Goal: Task Accomplishment & Management: Use online tool/utility

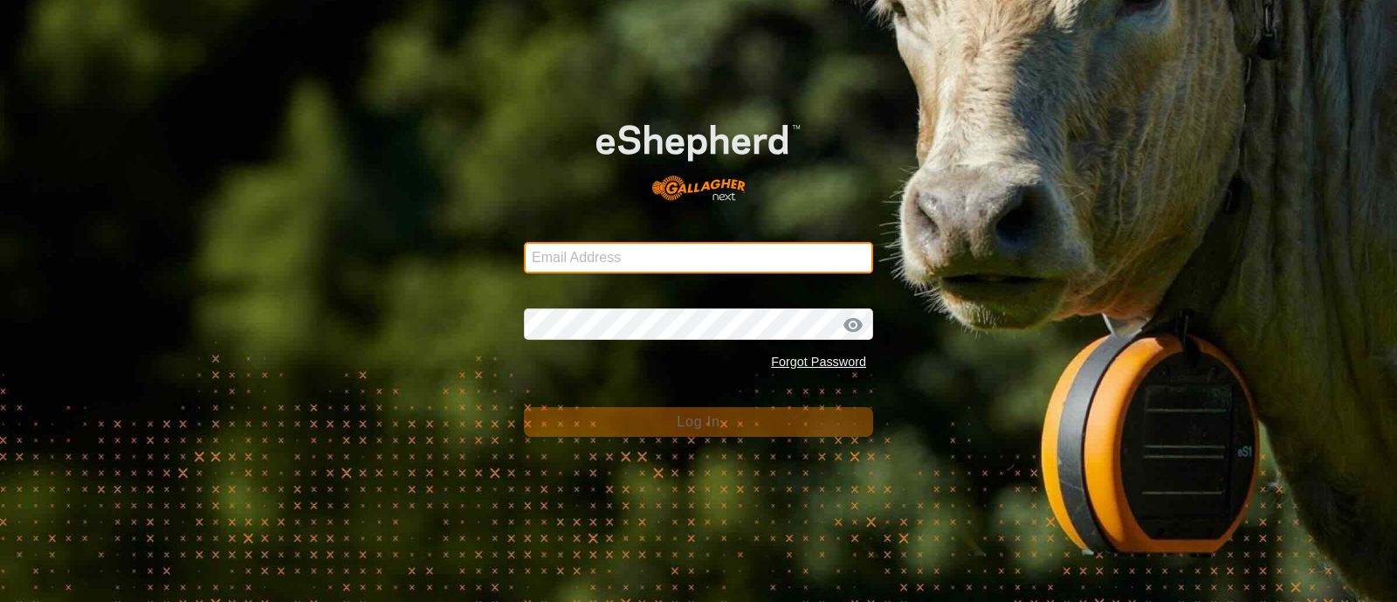
type input "[EMAIL_ADDRESS][DOMAIN_NAME]"
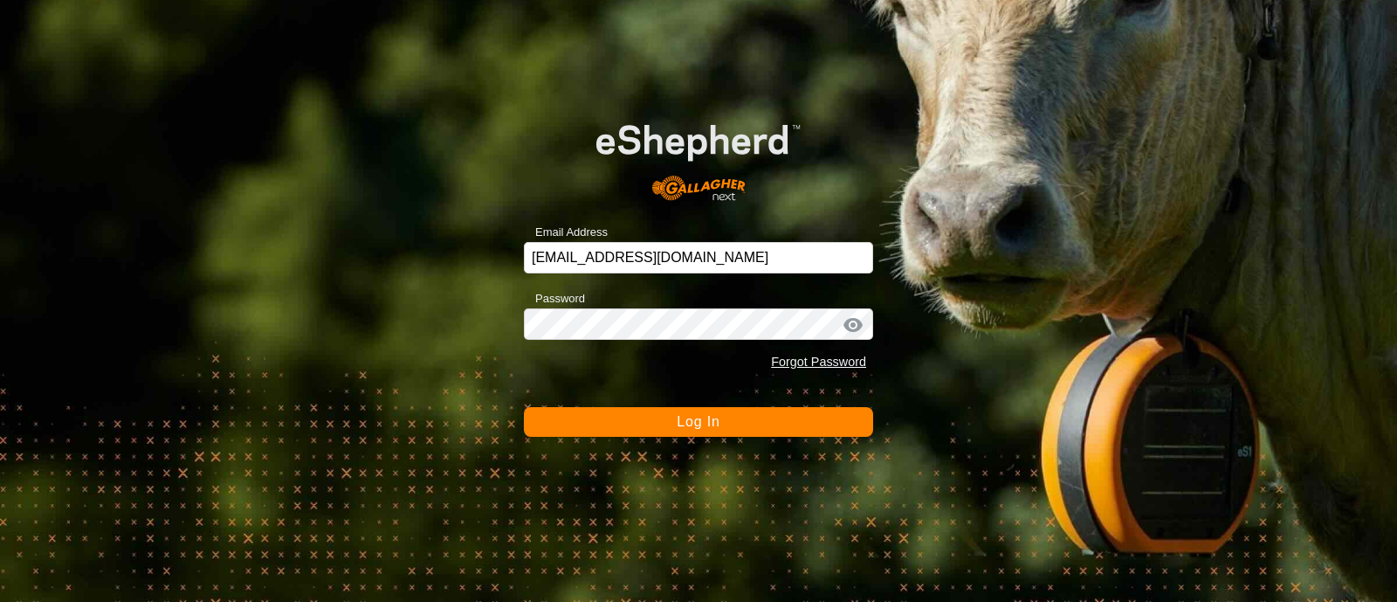
click at [748, 418] on button "Log In" at bounding box center [698, 422] width 349 height 30
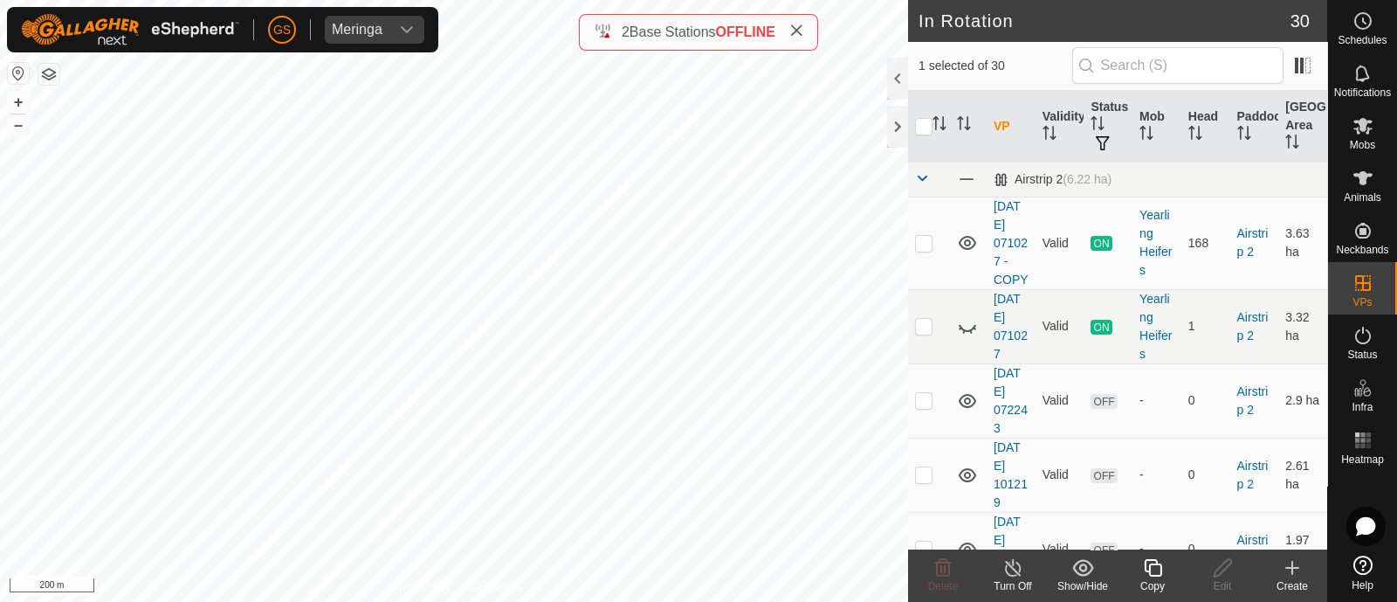
click at [1153, 568] on icon at bounding box center [1153, 567] width 22 height 21
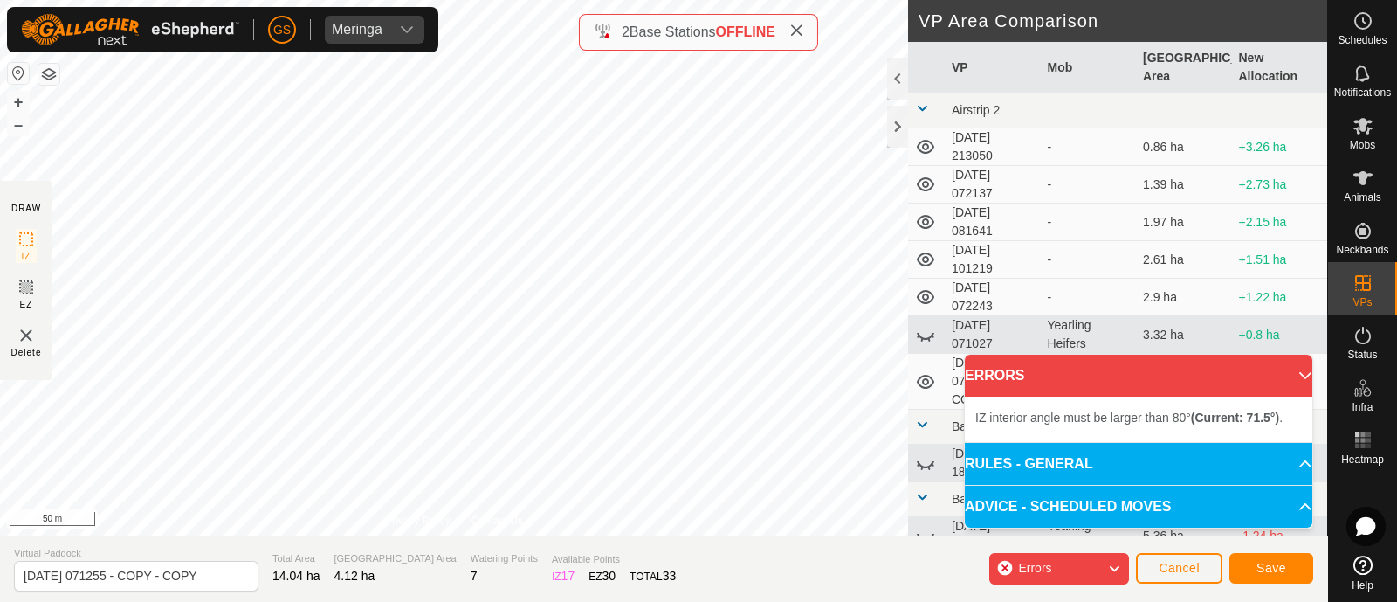
click at [575, 535] on div "DRAW IZ EZ Delete Privacy Policy Contact Us IZ interior angle must be larger th…" at bounding box center [663, 301] width 1327 height 602
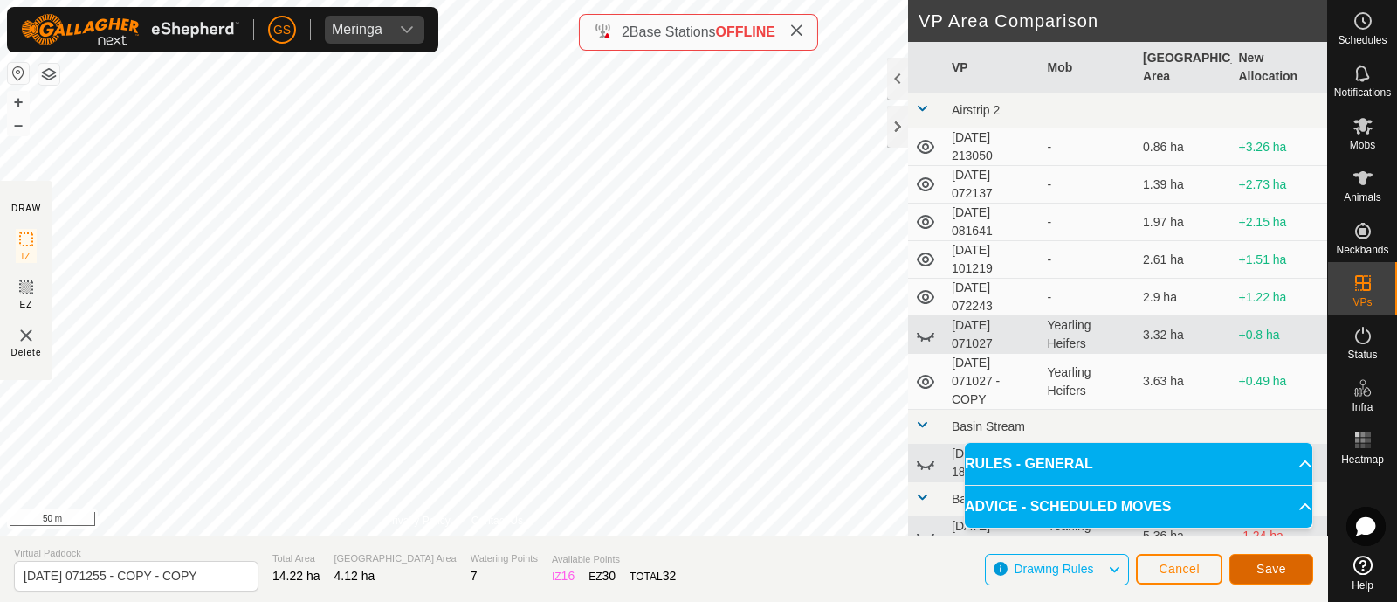
click at [1292, 569] on button "Save" at bounding box center [1271, 569] width 84 height 31
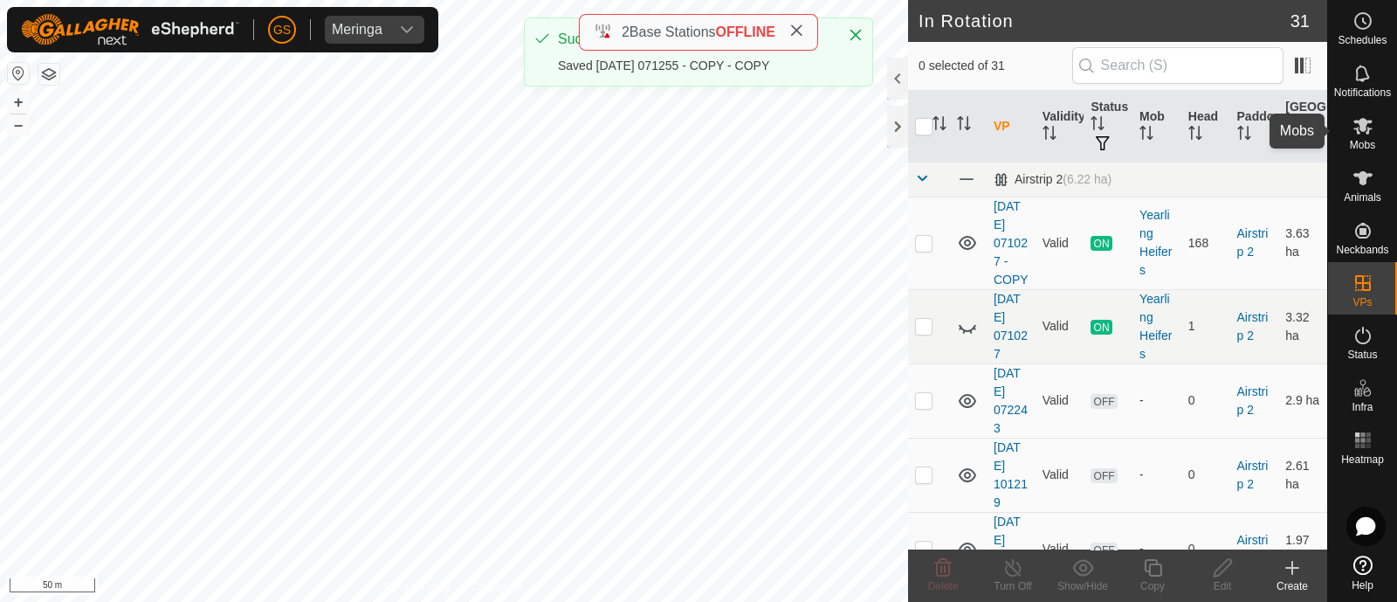
click at [1362, 124] on icon at bounding box center [1362, 126] width 19 height 17
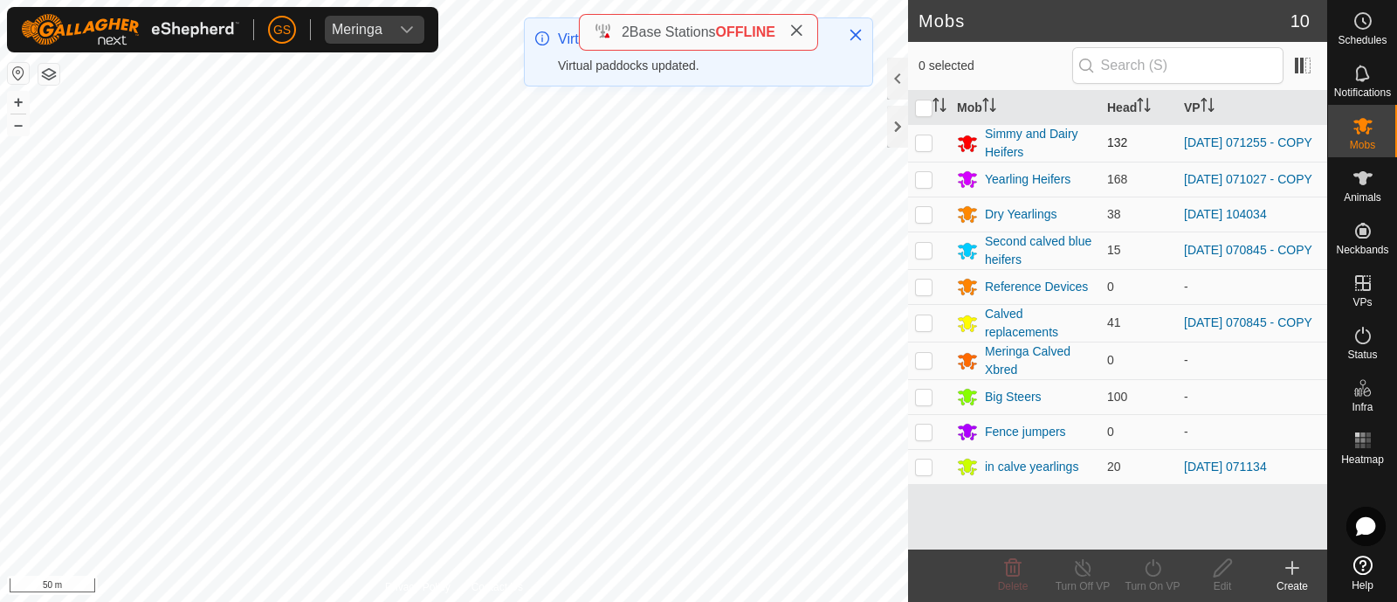
click at [922, 138] on p-checkbox at bounding box center [923, 142] width 17 height 14
checkbox input "true"
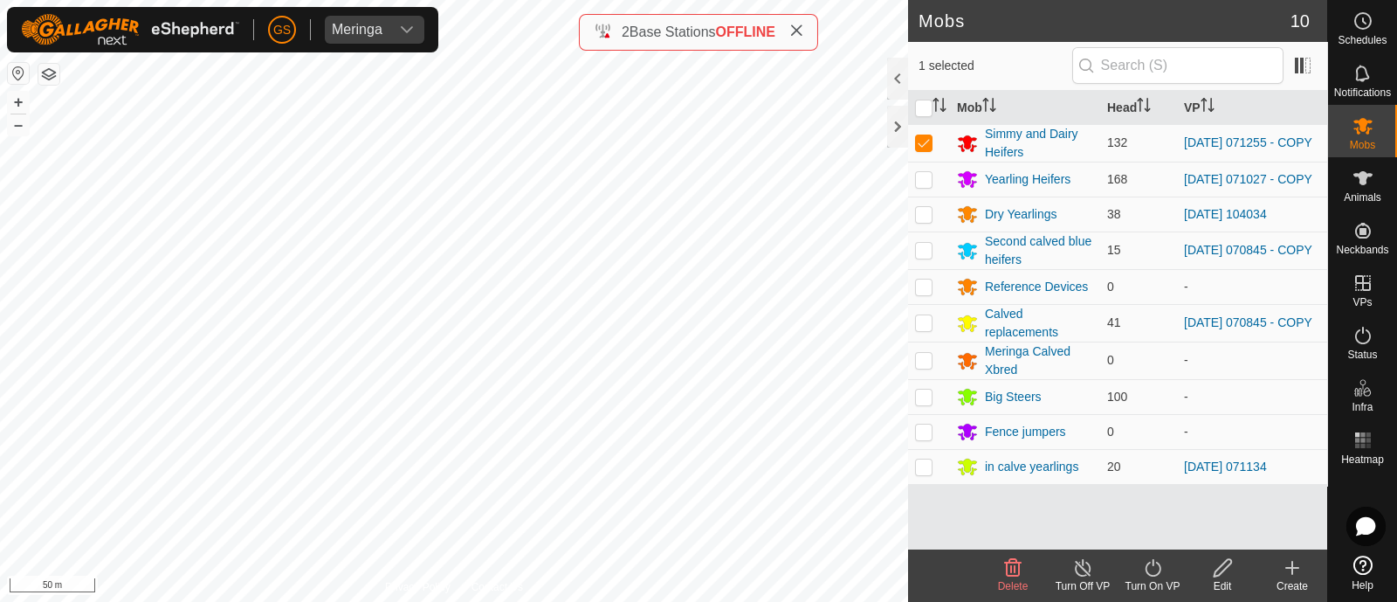
click at [1150, 569] on icon at bounding box center [1153, 567] width 22 height 21
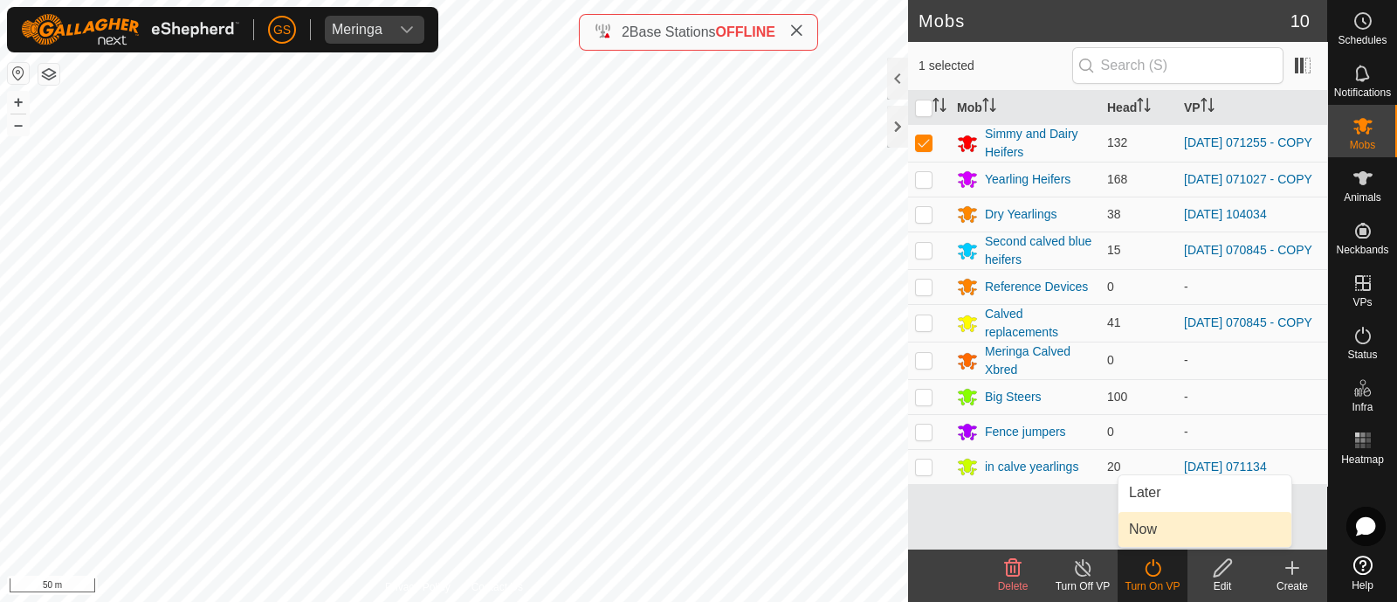
click at [1139, 525] on link "Now" at bounding box center [1205, 529] width 173 height 35
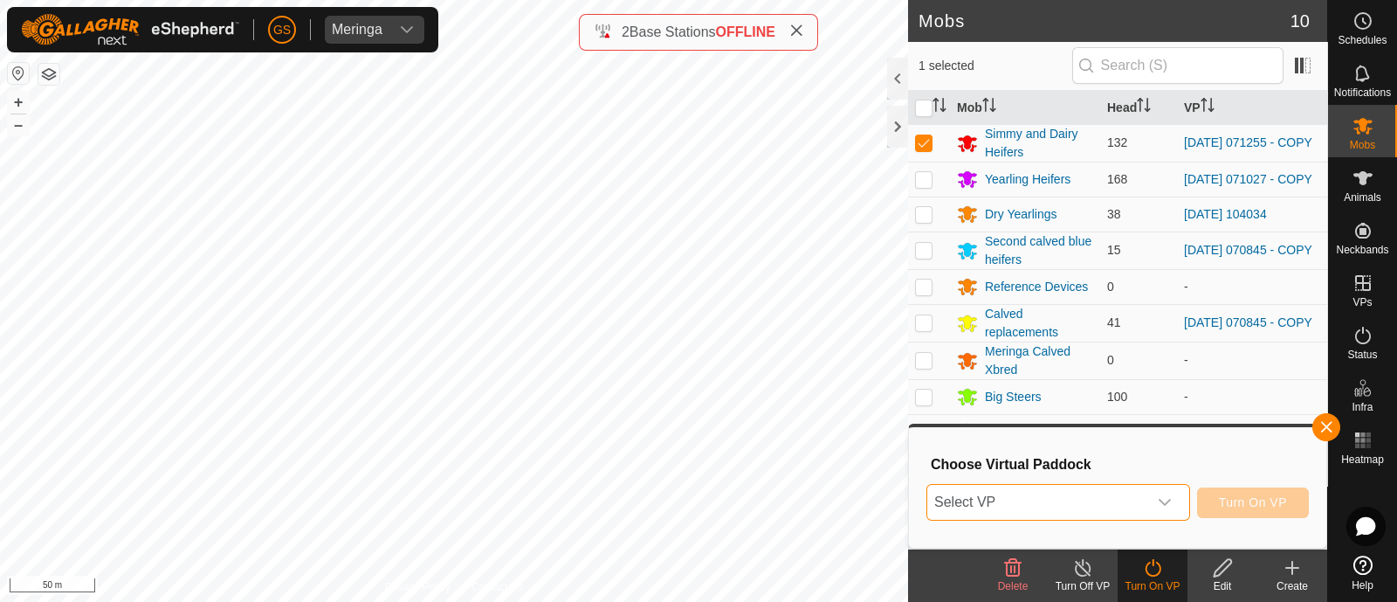
click at [1143, 505] on span "Select VP" at bounding box center [1037, 502] width 220 height 35
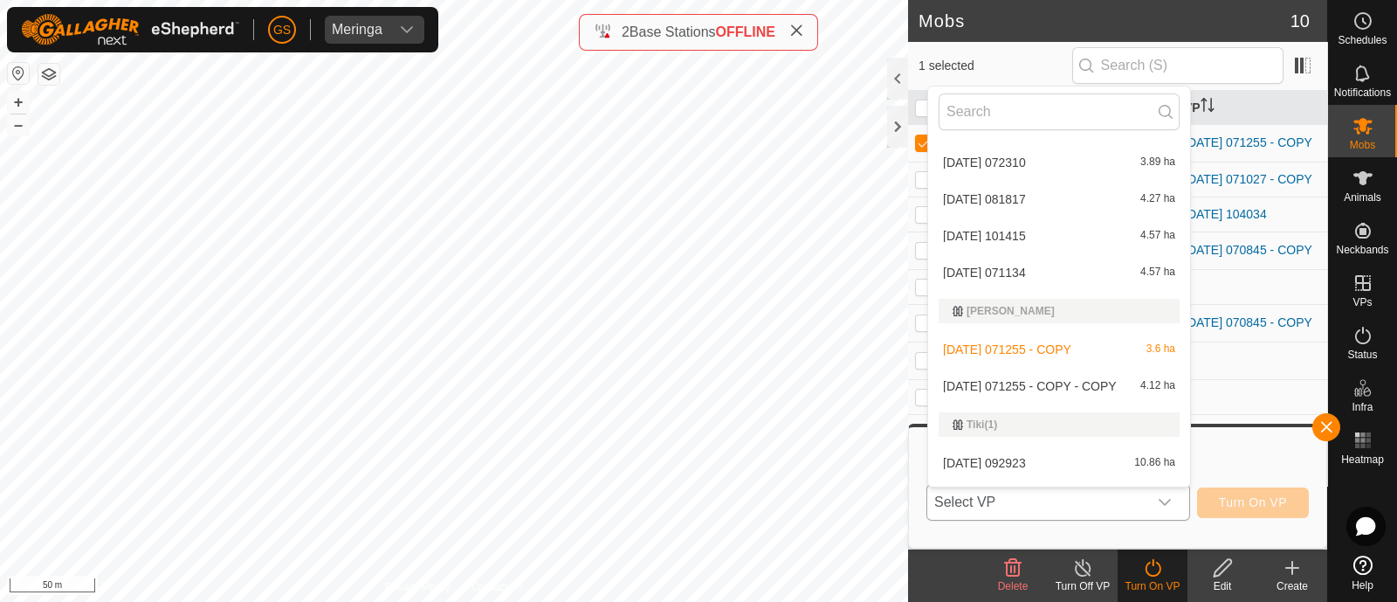
scroll to position [944, 0]
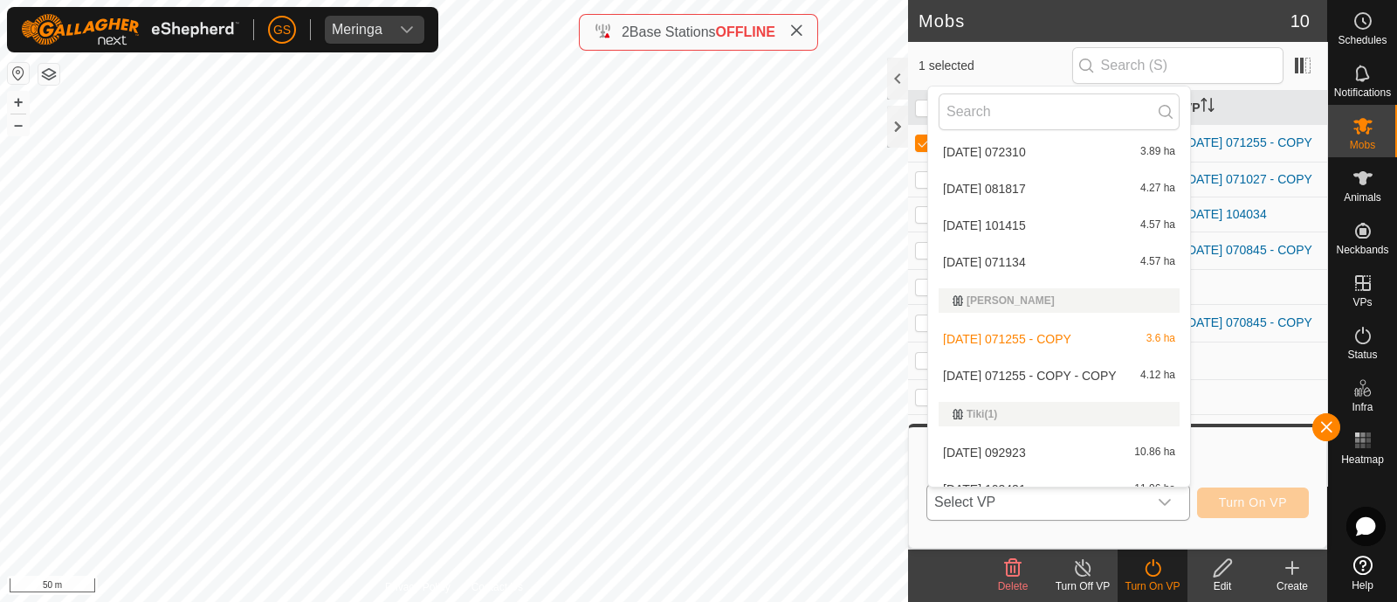
click at [1017, 368] on li "[DATE] 071255 - COPY - COPY 4.12 ha" at bounding box center [1059, 375] width 262 height 35
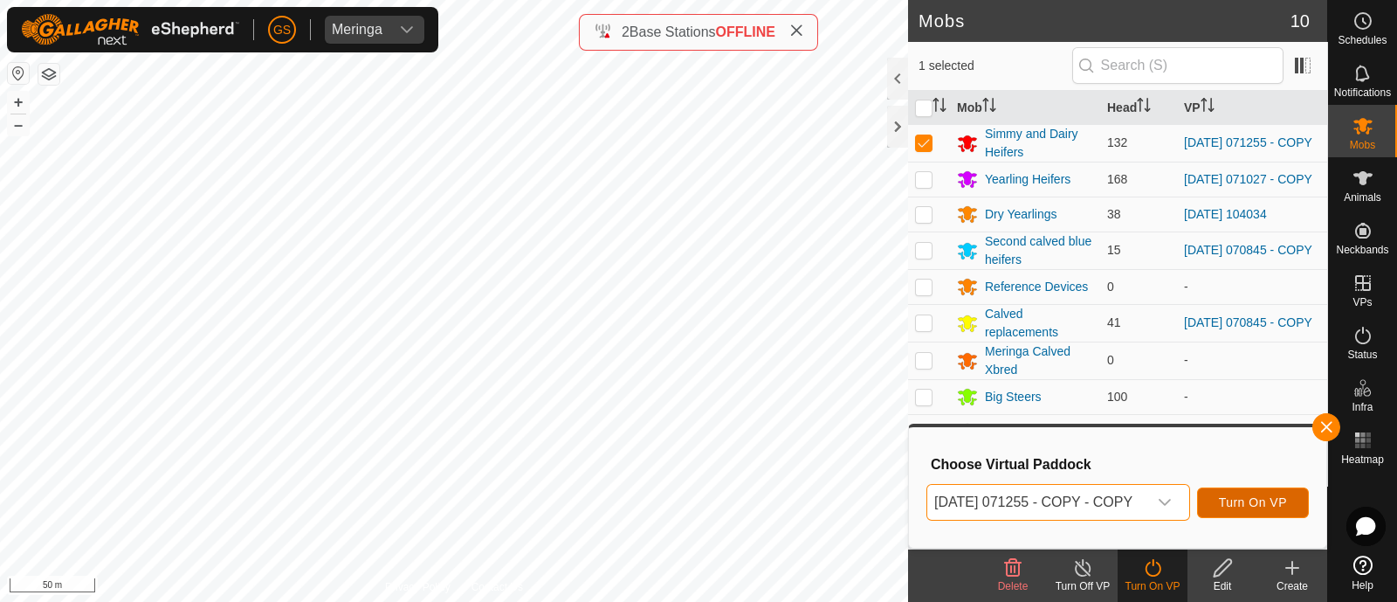
click at [1282, 504] on span "Turn On VP" at bounding box center [1253, 502] width 68 height 14
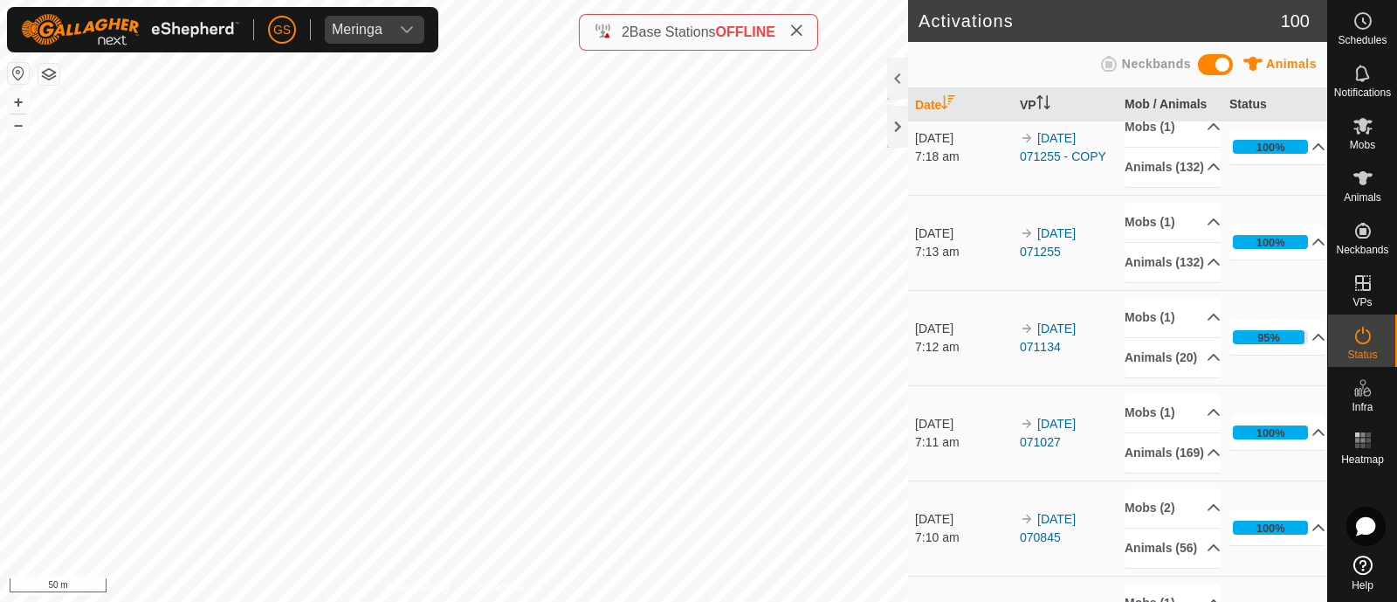
scroll to position [327, 0]
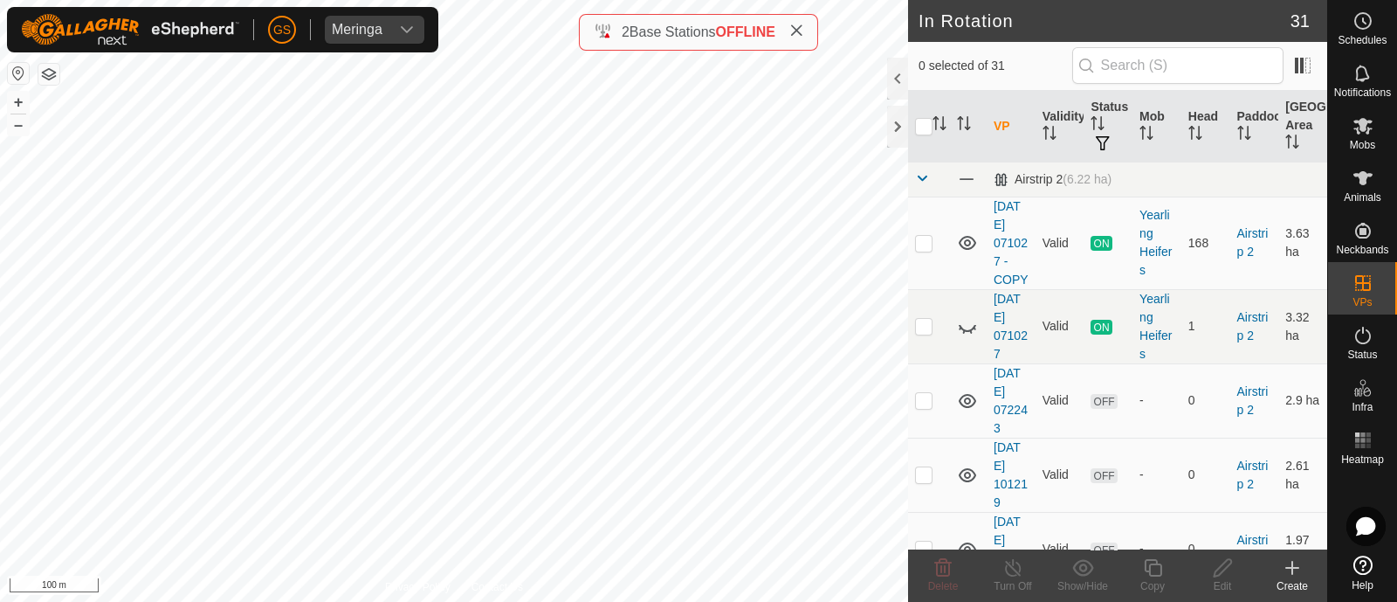
checkbox input "true"
click at [1159, 569] on icon at bounding box center [1153, 567] width 22 height 21
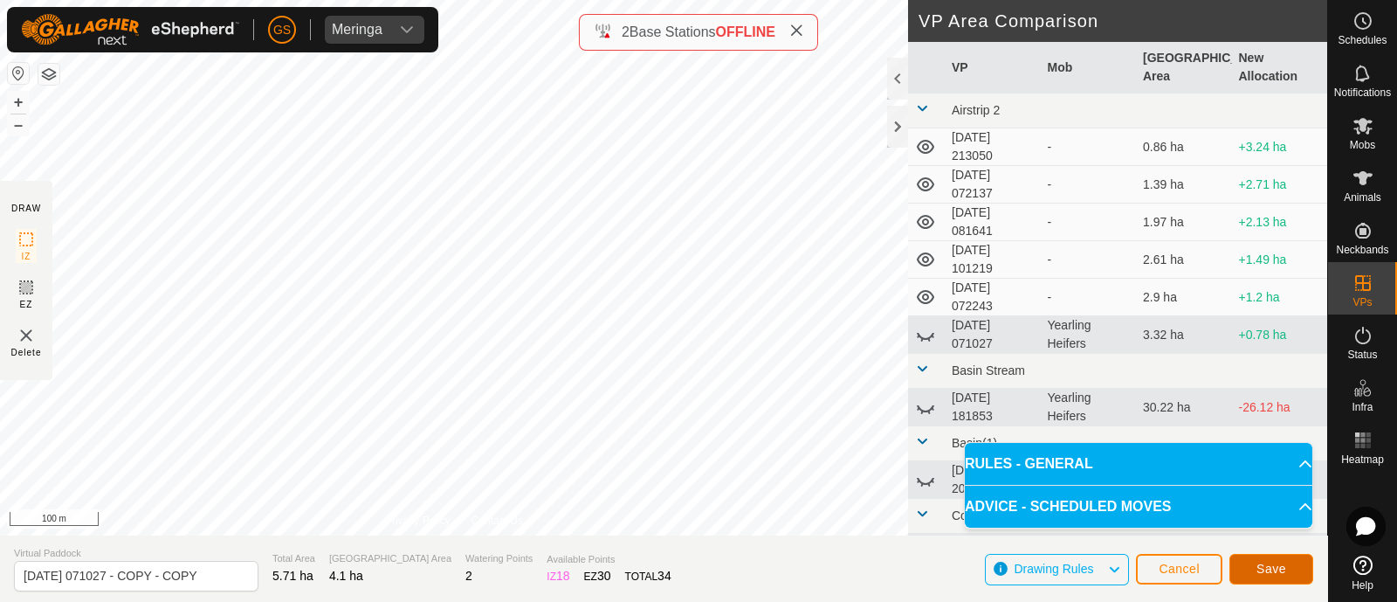
click at [1285, 570] on span "Save" at bounding box center [1271, 568] width 30 height 14
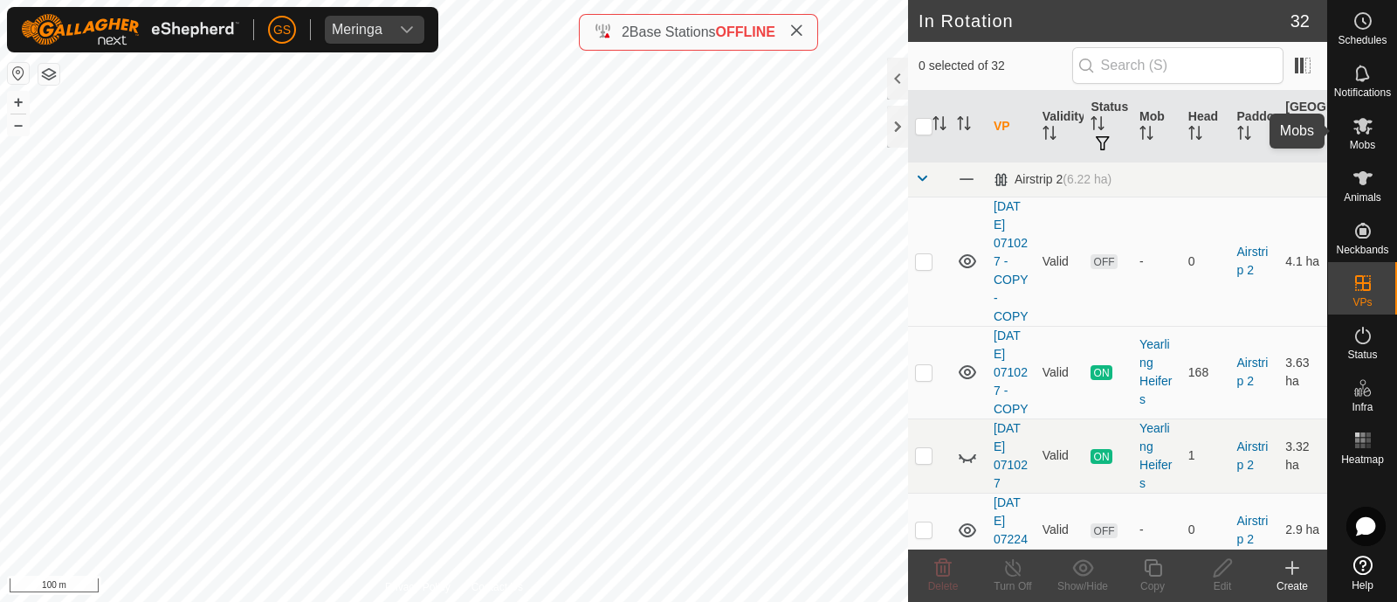
click at [1356, 136] on es-mob-svg-icon at bounding box center [1362, 126] width 31 height 28
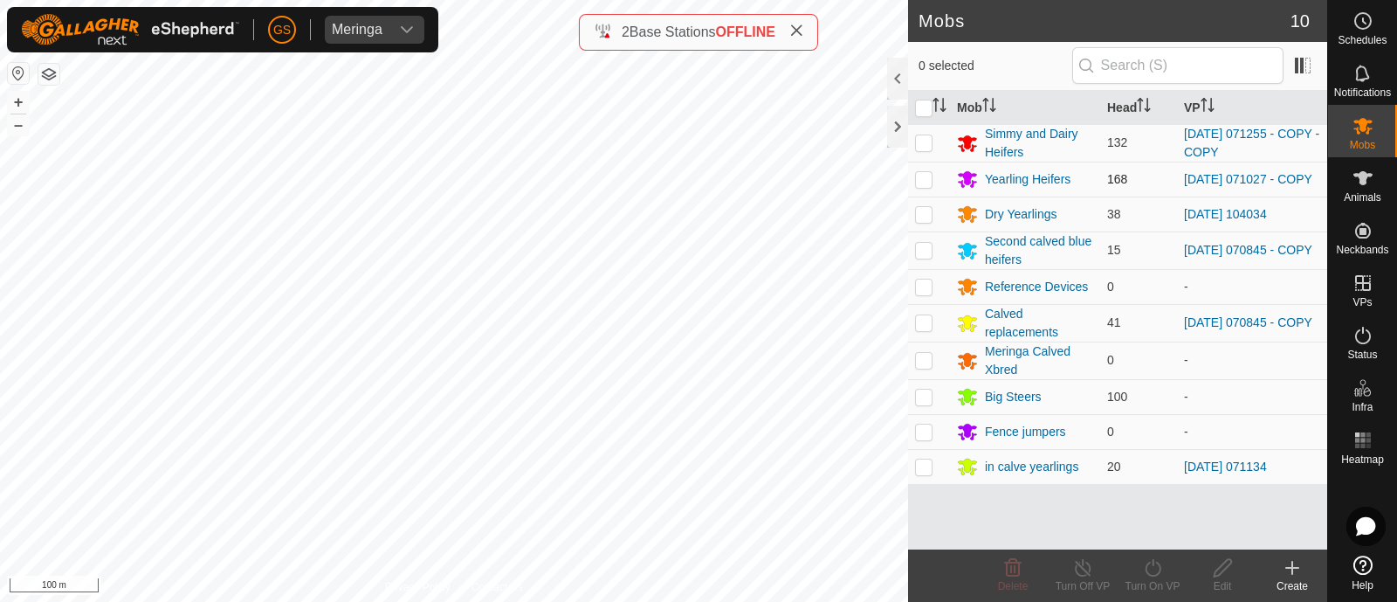
click at [926, 180] on p-checkbox at bounding box center [923, 179] width 17 height 14
checkbox input "true"
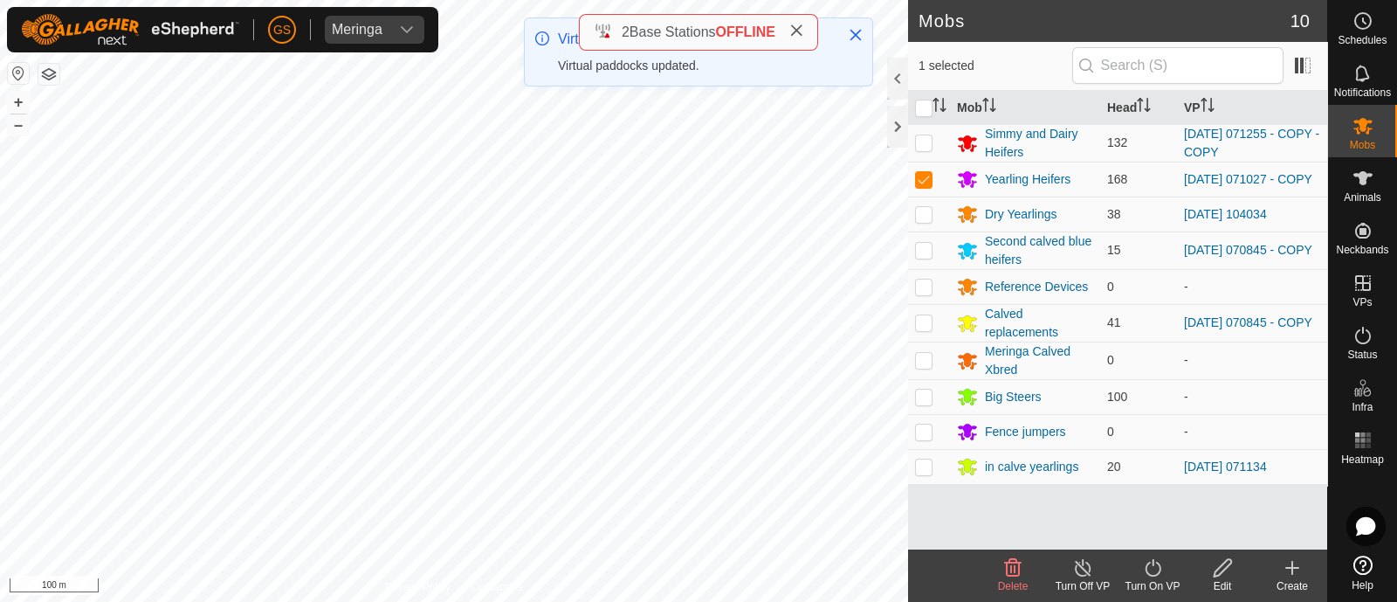
click at [1154, 568] on icon at bounding box center [1153, 567] width 22 height 21
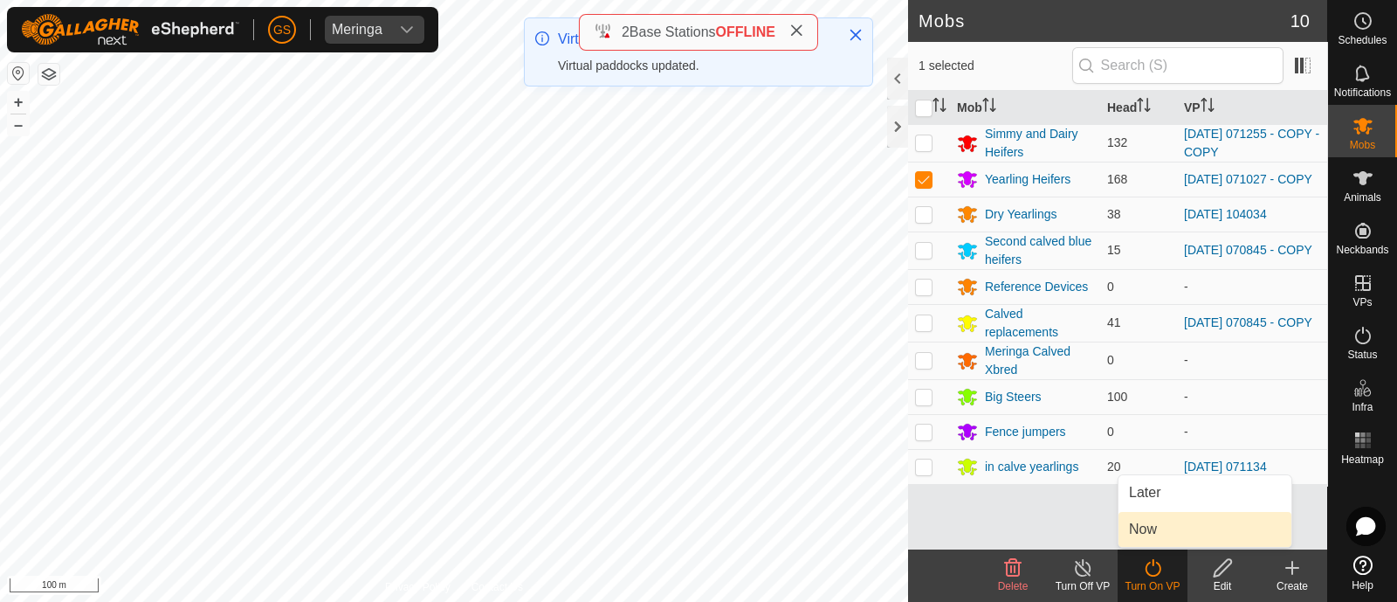
click at [1143, 527] on link "Now" at bounding box center [1205, 529] width 173 height 35
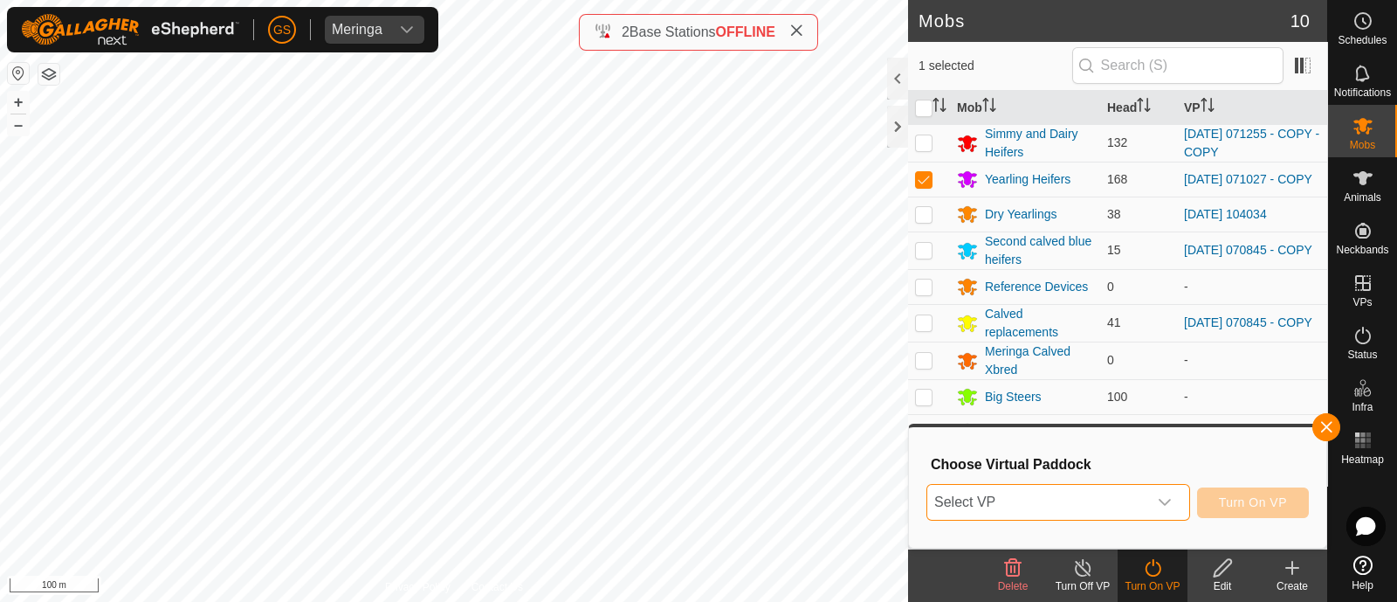
click at [1146, 507] on span "Select VP" at bounding box center [1037, 502] width 220 height 35
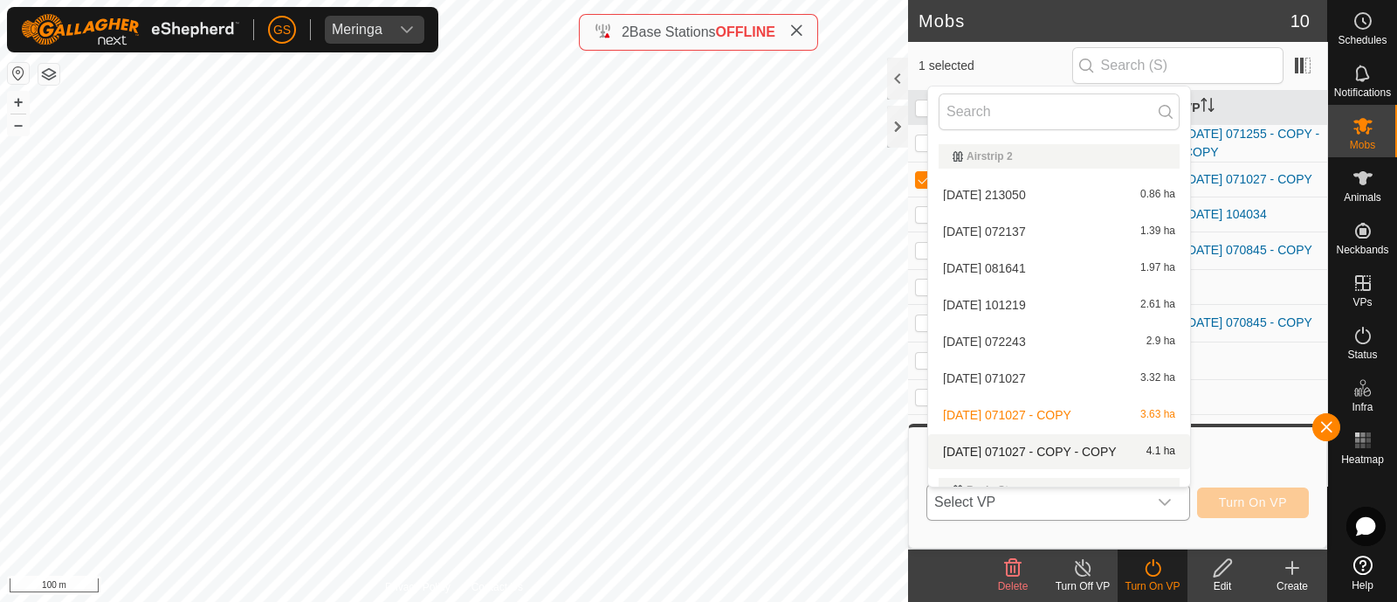
click at [1091, 446] on li "[DATE] 071027 - COPY - COPY 4.1 ha" at bounding box center [1059, 451] width 262 height 35
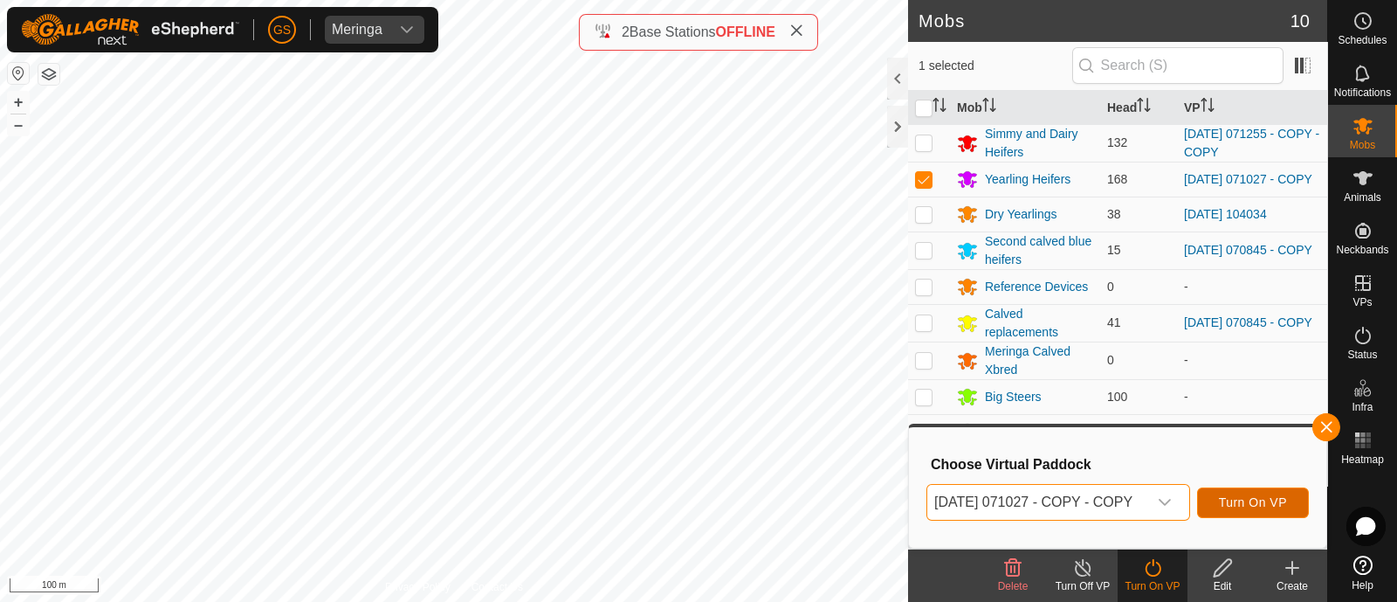
click at [1284, 504] on span "Turn On VP" at bounding box center [1253, 502] width 68 height 14
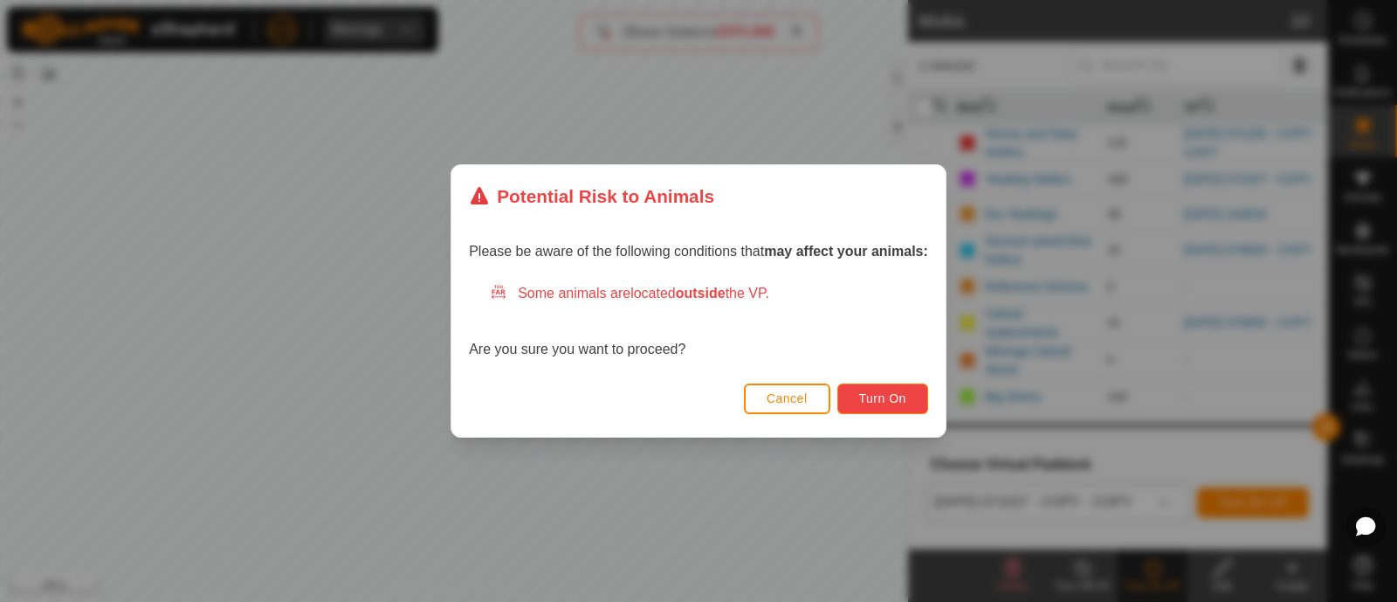
click at [862, 398] on span "Turn On" at bounding box center [882, 398] width 47 height 14
